Goal: Task Accomplishment & Management: Complete application form

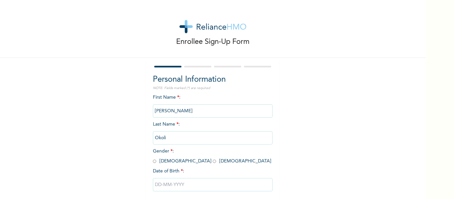
click at [154, 164] on input "radio" at bounding box center [154, 161] width 3 height 6
radio input "true"
click at [160, 186] on input "text" at bounding box center [213, 184] width 120 height 13
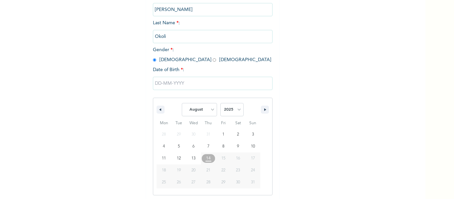
scroll to position [103, 0]
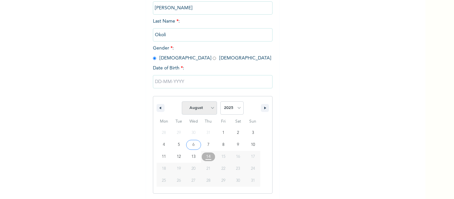
click at [202, 110] on select "January February March April May June July August September October November De…" at bounding box center [199, 107] width 35 height 13
select select "0"
click at [182, 102] on select "January February March April May June July August September October November De…" at bounding box center [199, 107] width 35 height 13
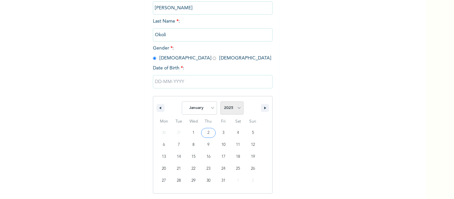
click at [236, 108] on select "2025 2024 2023 2022 2021 2020 2019 2018 2017 2016 2015 2014 2013 2012 2011 2010…" at bounding box center [231, 107] width 23 height 13
select select "1980"
click at [220, 102] on select "2025 2024 2023 2022 2021 2020 2019 2018 2017 2016 2015 2014 2013 2012 2011 2010…" at bounding box center [231, 107] width 23 height 13
type input "[DATE]"
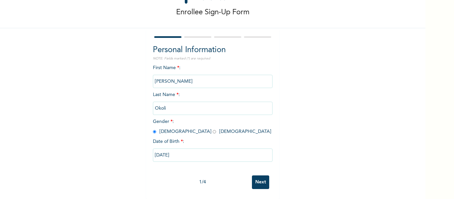
scroll to position [35, 0]
click at [255, 176] on input "Next" at bounding box center [260, 183] width 17 height 14
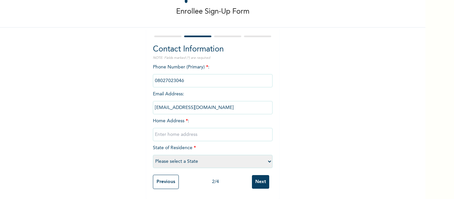
click at [230, 128] on input "text" at bounding box center [213, 134] width 120 height 13
type input "[GEOGRAPHIC_DATA]"
click at [216, 158] on select "Please select a State [PERSON_NAME] (FCT) [PERSON_NAME] Ibom [GEOGRAPHIC_DATA] …" at bounding box center [213, 161] width 120 height 13
select select "33"
click at [153, 155] on select "Please select a State [PERSON_NAME] (FCT) [PERSON_NAME] Ibom [GEOGRAPHIC_DATA] …" at bounding box center [213, 161] width 120 height 13
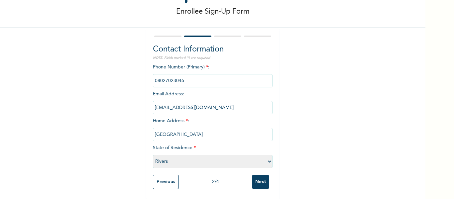
click at [254, 175] on input "Next" at bounding box center [260, 182] width 17 height 14
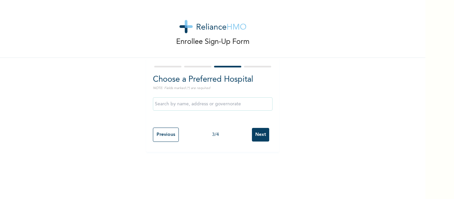
scroll to position [0, 0]
click at [232, 105] on input "text" at bounding box center [213, 103] width 120 height 13
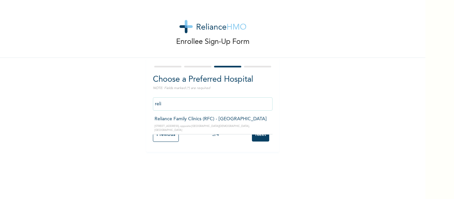
type input "Reliance Family Clinics (RFC) - [GEOGRAPHIC_DATA]"
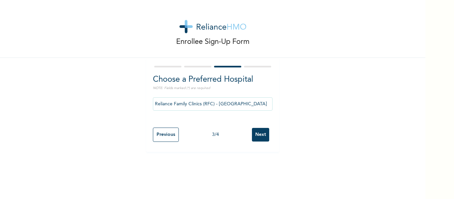
click at [258, 132] on input "Next" at bounding box center [260, 135] width 17 height 14
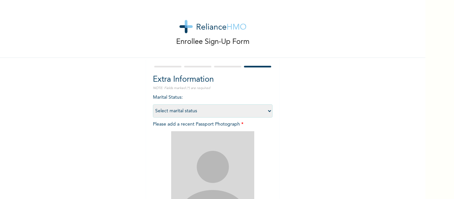
click at [251, 113] on select "Select marital status [DEMOGRAPHIC_DATA] Married [DEMOGRAPHIC_DATA] Widow/[DEMO…" at bounding box center [213, 110] width 120 height 13
select select "1"
click at [153, 104] on select "Select marital status [DEMOGRAPHIC_DATA] Married [DEMOGRAPHIC_DATA] Widow/[DEMO…" at bounding box center [213, 110] width 120 height 13
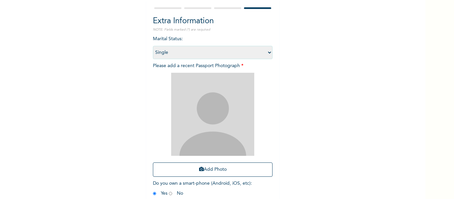
scroll to position [70, 0]
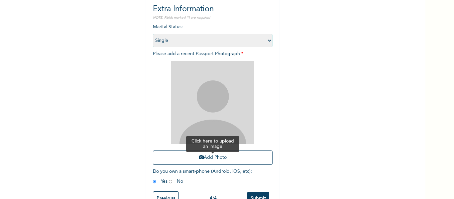
click at [239, 153] on button "Add Photo" at bounding box center [213, 158] width 120 height 14
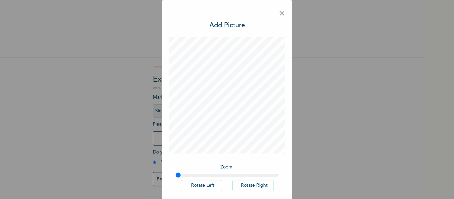
scroll to position [33, 0]
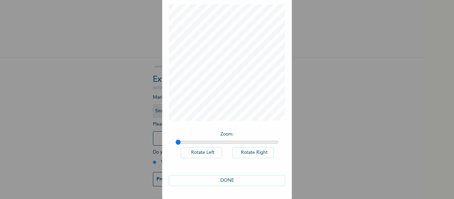
click at [266, 176] on button "DONE" at bounding box center [227, 180] width 116 height 11
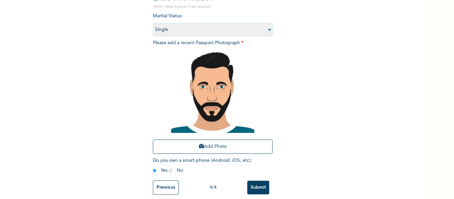
scroll to position [92, 0]
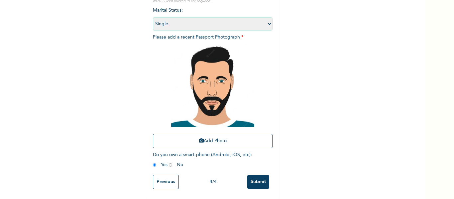
click at [259, 176] on input "Submit" at bounding box center [258, 182] width 22 height 14
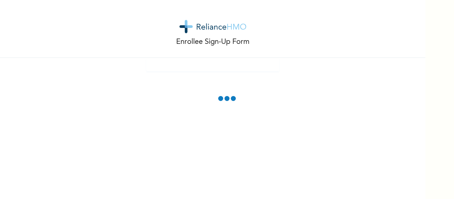
scroll to position [0, 0]
